Goal: Consume media (video, audio): Consume media (video, audio)

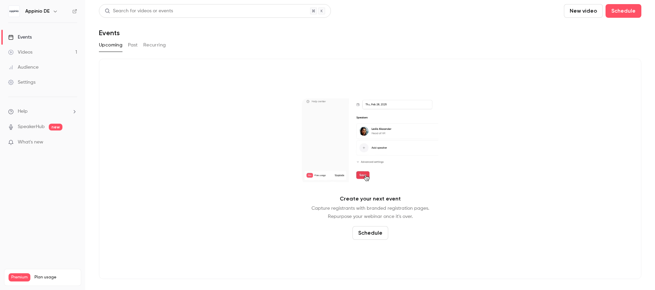
click at [28, 53] on div "Videos" at bounding box center [20, 52] width 24 height 7
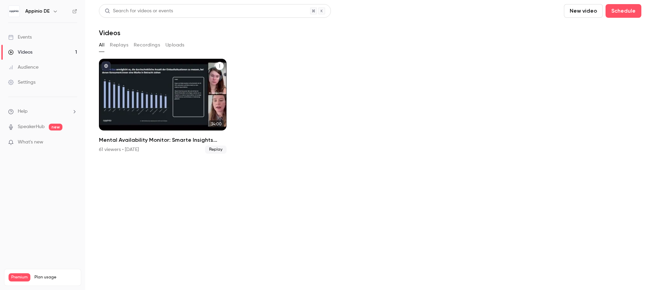
click at [184, 92] on div "Mental Availability Monitor: Smarte Insights nutzen, um deine Marke effizient z…" at bounding box center [163, 95] width 128 height 72
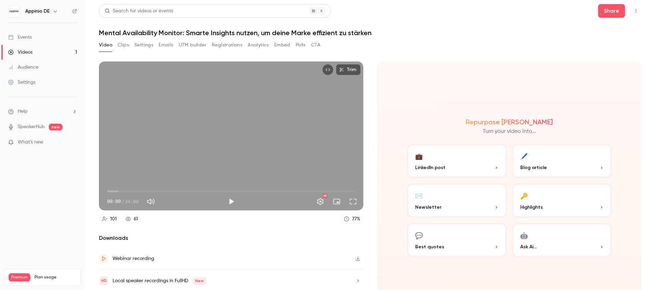
click at [125, 44] on button "Clips" at bounding box center [123, 45] width 11 height 11
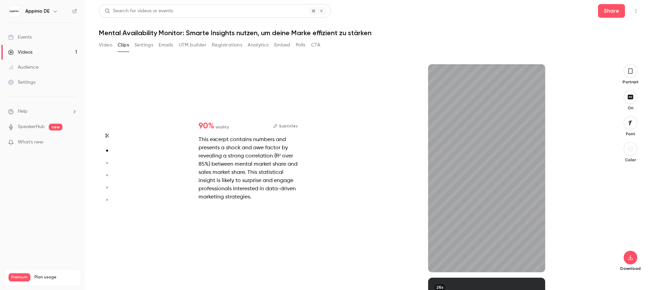
scroll to position [97, 0]
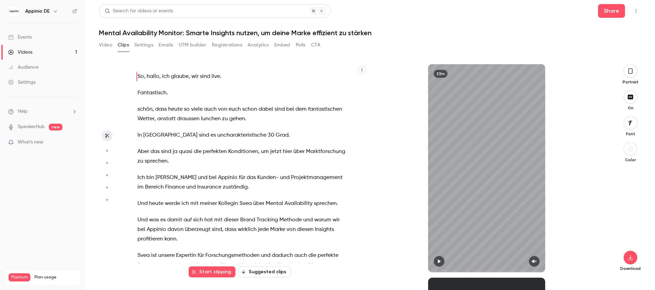
type input "*"
click at [142, 177] on span "Ich" at bounding box center [141, 178] width 8 height 10
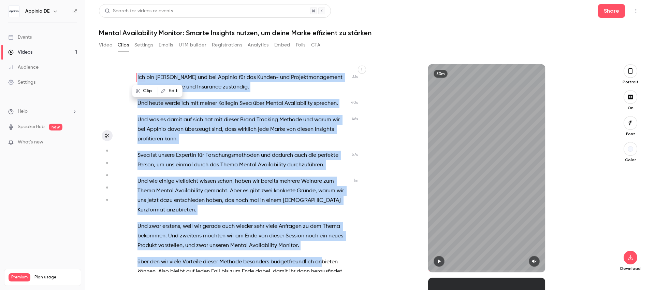
scroll to position [102, 0]
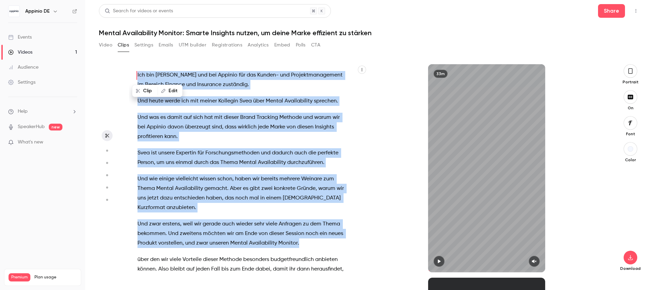
drag, startPoint x: 137, startPoint y: 170, endPoint x: 332, endPoint y: 240, distance: 206.5
click at [332, 240] on div "So , hallo , ich glaube , wir sind live . Fantastisch . [PERSON_NAME] , dass he…" at bounding box center [246, 171] width 235 height 201
click at [310, 258] on button "Clip 1 min" at bounding box center [310, 258] width 36 height 11
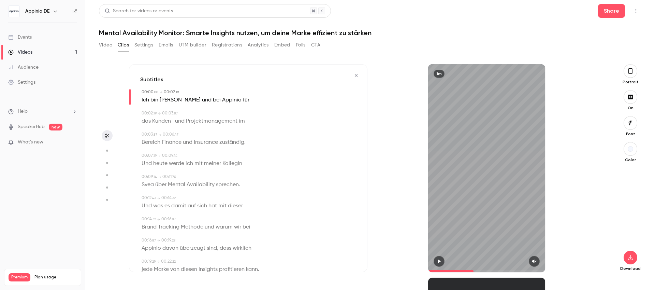
type input "*"
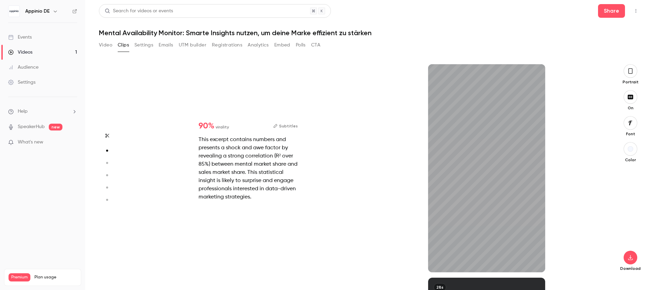
scroll to position [38, 0]
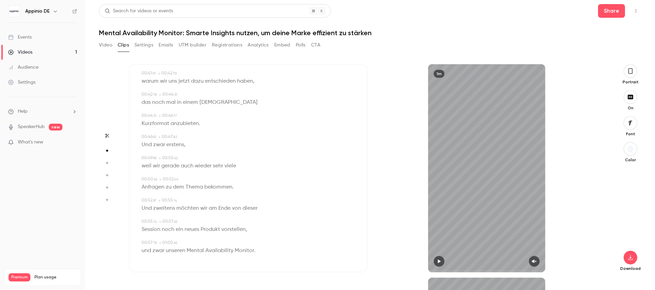
type input "*"
click at [628, 71] on icon "button" at bounding box center [630, 71] width 5 height 8
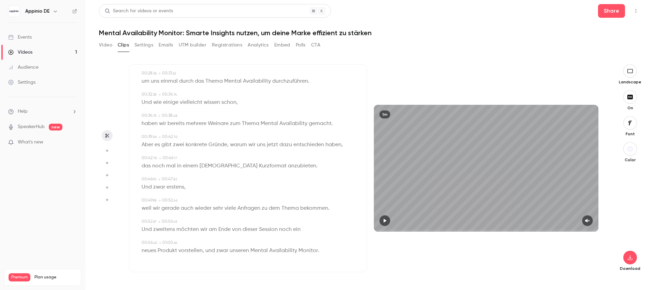
click at [631, 124] on icon "button" at bounding box center [630, 122] width 8 height 5
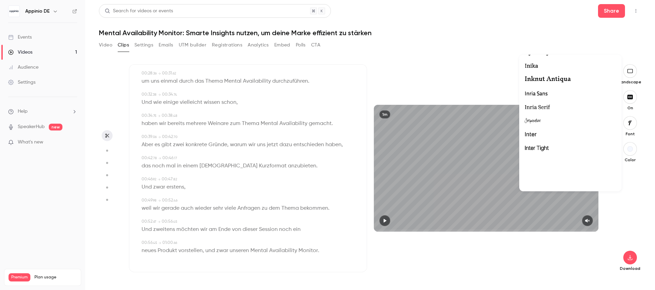
scroll to position [7603, 0]
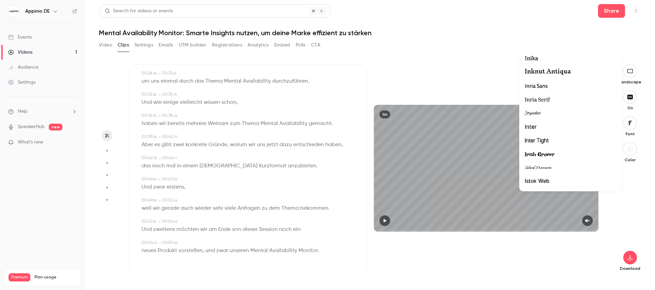
click at [555, 128] on div at bounding box center [570, 126] width 91 height 9
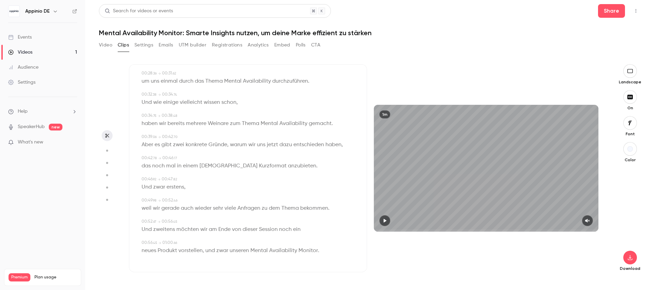
click at [631, 148] on div "button" at bounding box center [629, 148] width 5 height 5
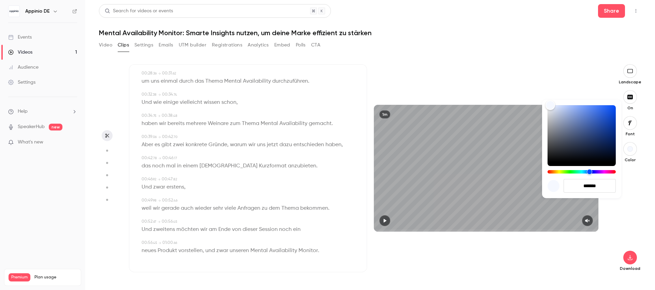
click at [613, 50] on div at bounding box center [327, 145] width 655 height 290
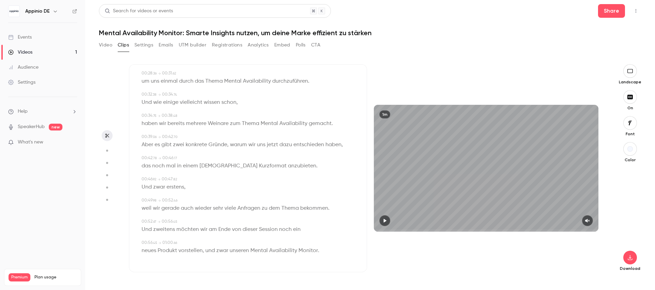
click at [631, 152] on button "button" at bounding box center [630, 149] width 14 height 14
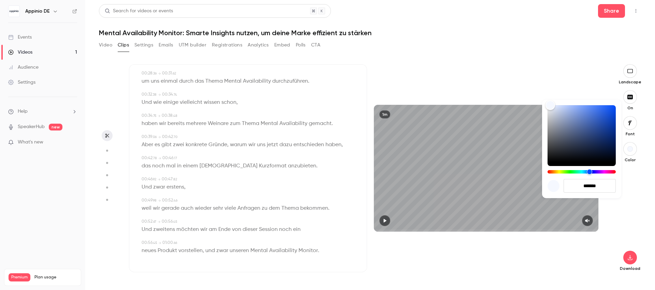
click at [594, 186] on input "*******" at bounding box center [590, 186] width 52 height 14
type input "*******"
click at [595, 268] on div at bounding box center [327, 145] width 655 height 290
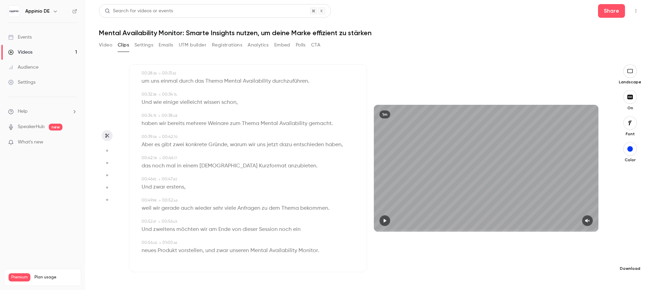
click at [633, 259] on icon "button" at bounding box center [630, 256] width 8 height 5
click at [601, 270] on span "Standard" at bounding box center [579, 268] width 78 height 7
click at [20, 37] on div "Events" at bounding box center [20, 37] width 24 height 7
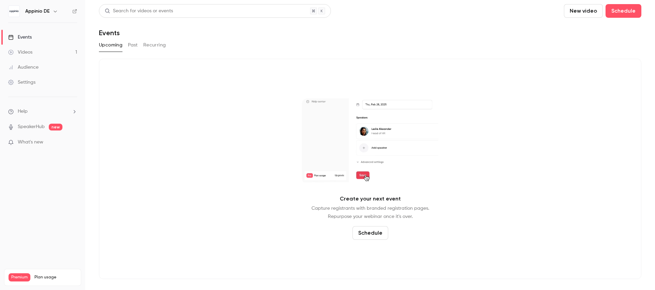
click at [124, 46] on div "Upcoming Past Recurring" at bounding box center [370, 45] width 542 height 11
click at [127, 45] on div "Upcoming Past Recurring" at bounding box center [370, 45] width 542 height 11
click at [131, 45] on button "Past" at bounding box center [133, 45] width 10 height 11
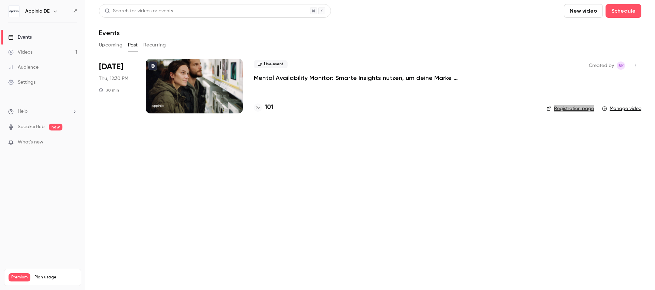
click at [192, 87] on div at bounding box center [194, 86] width 97 height 55
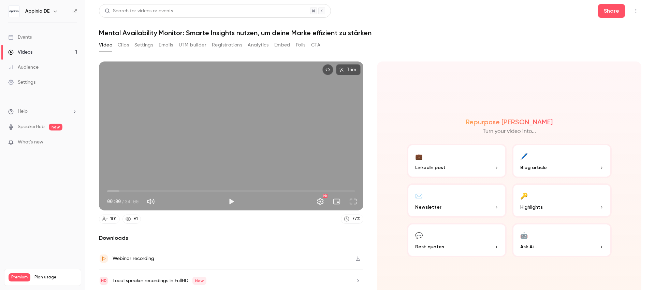
click at [219, 43] on button "Registrations" at bounding box center [227, 45] width 30 height 11
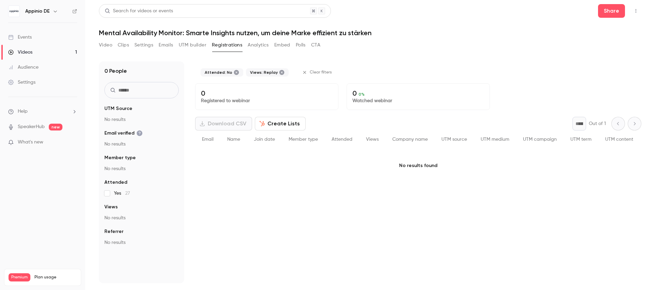
click at [259, 45] on button "Analytics" at bounding box center [258, 45] width 21 height 11
